Goal: Navigation & Orientation: Find specific page/section

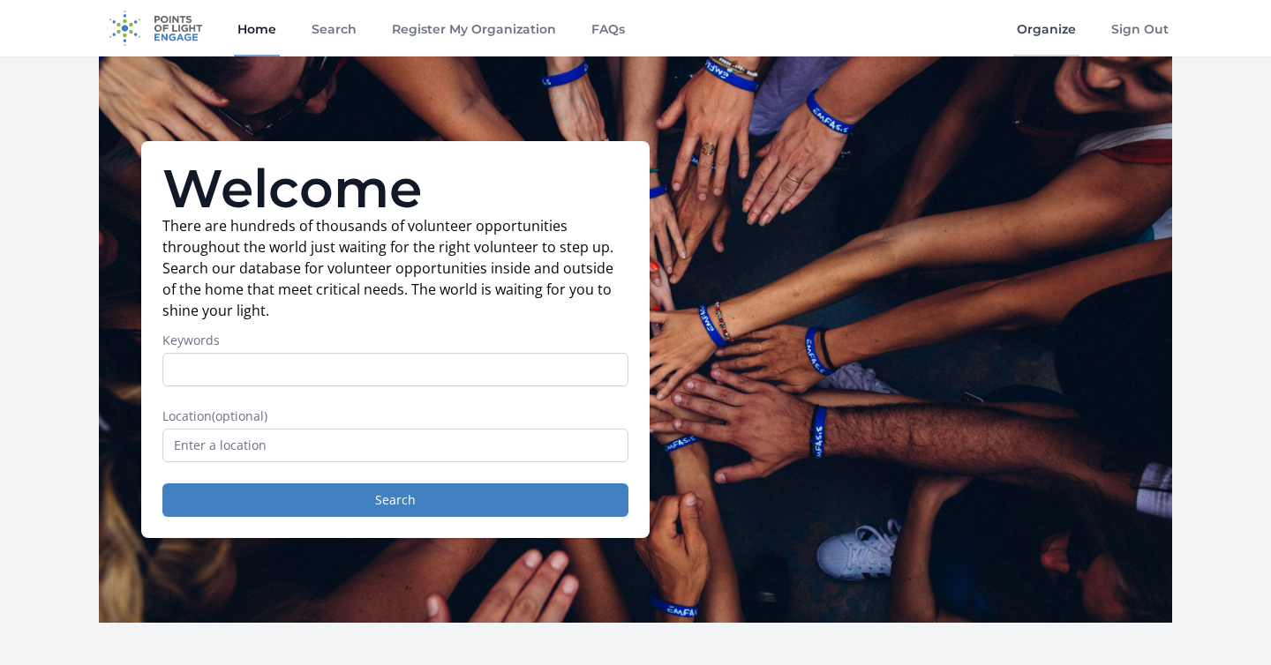
click at [1059, 35] on link "Organize" at bounding box center [1046, 28] width 66 height 56
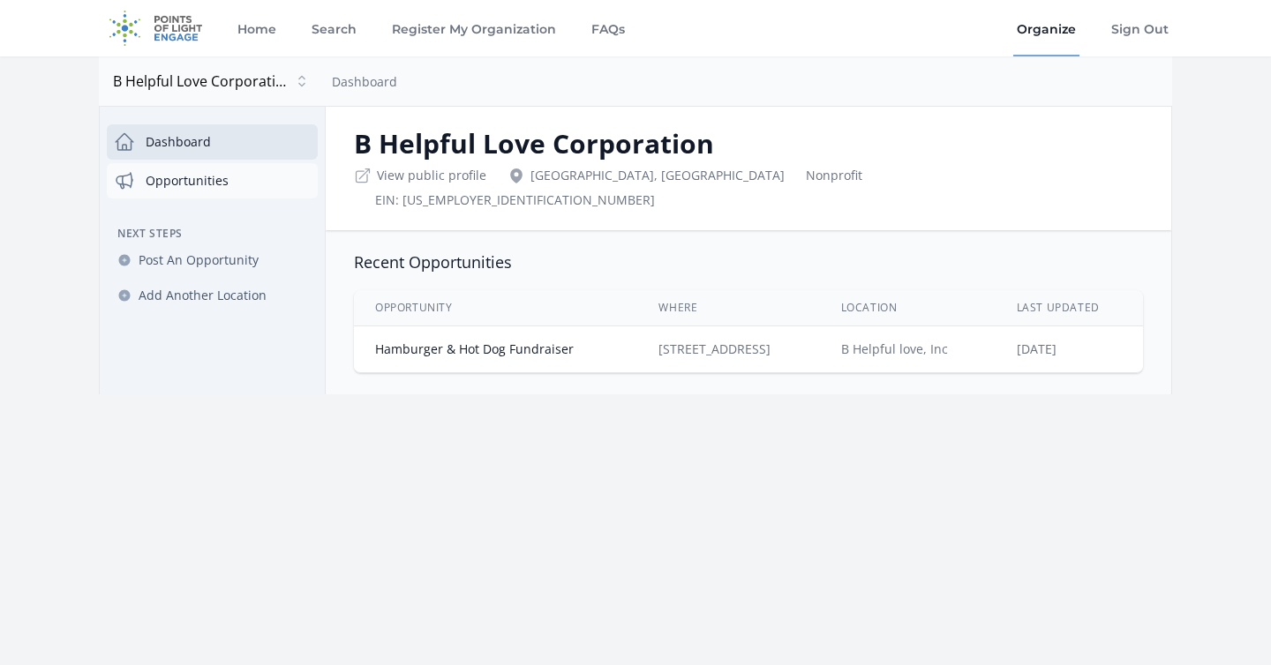
click at [259, 189] on link "Opportunities" at bounding box center [212, 180] width 211 height 35
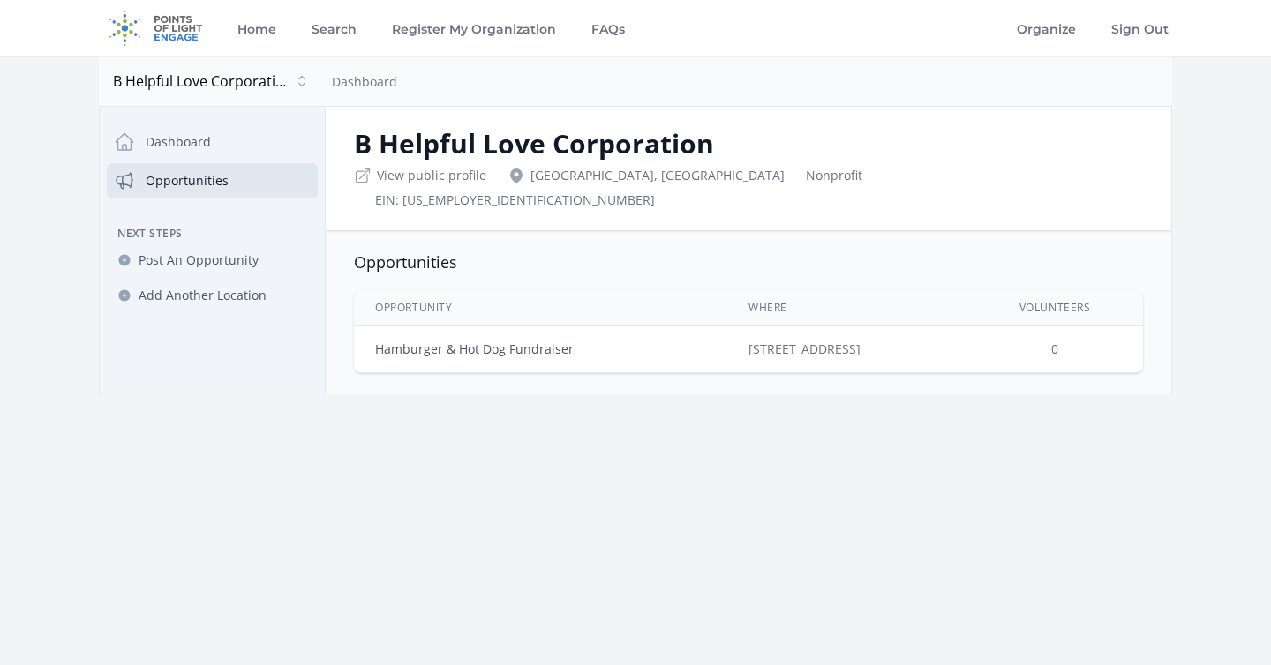
click at [550, 341] on link "Hamburger & Hot Dog Fundraiser" at bounding box center [474, 349] width 199 height 17
